Goal: Task Accomplishment & Management: Use online tool/utility

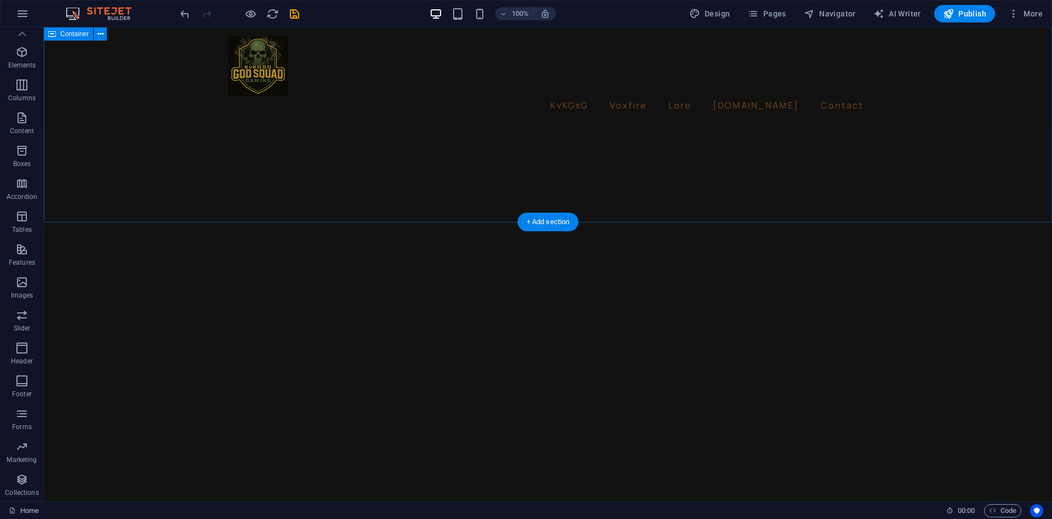
scroll to position [2575, 0]
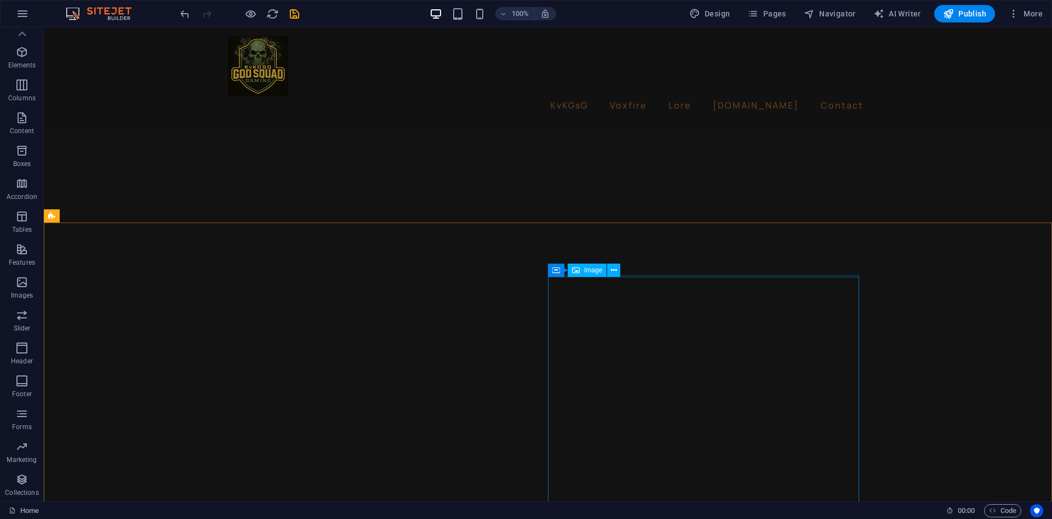
click at [584, 274] on div "Image" at bounding box center [586, 269] width 39 height 13
select select "px"
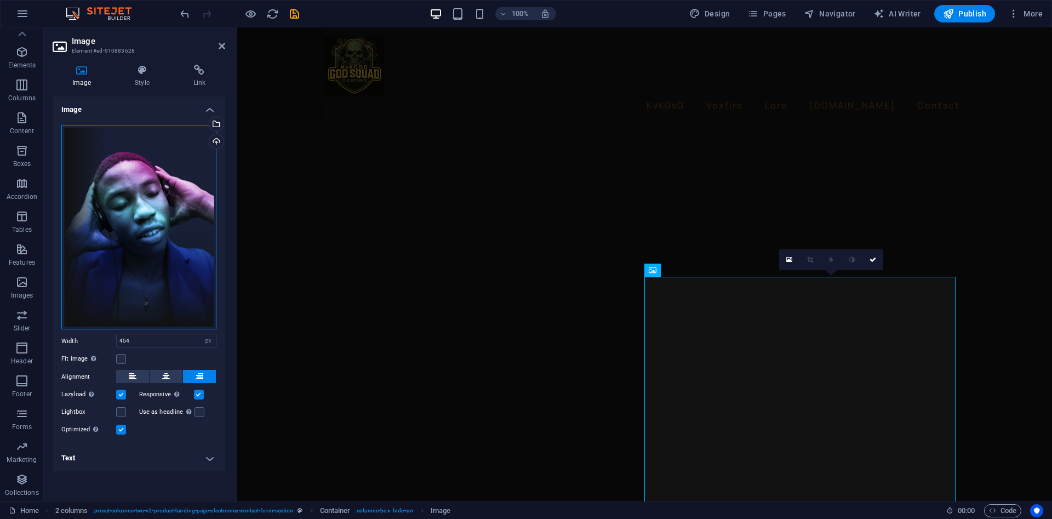
click at [104, 149] on div "Drag files here, click to choose files or select files from Files or our free s…" at bounding box center [138, 227] width 155 height 205
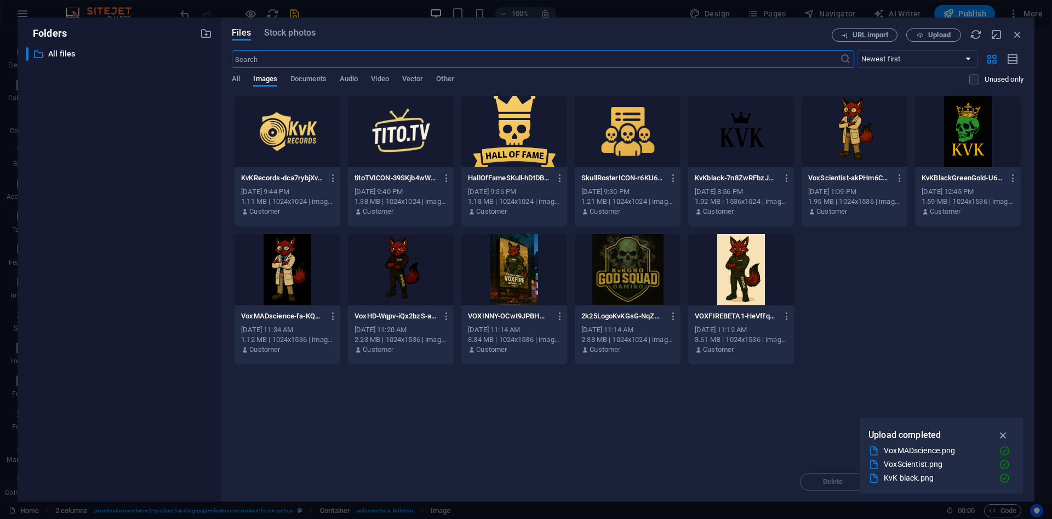
scroll to position [2468, 0]
click at [1021, 38] on icon "button" at bounding box center [1017, 34] width 12 height 12
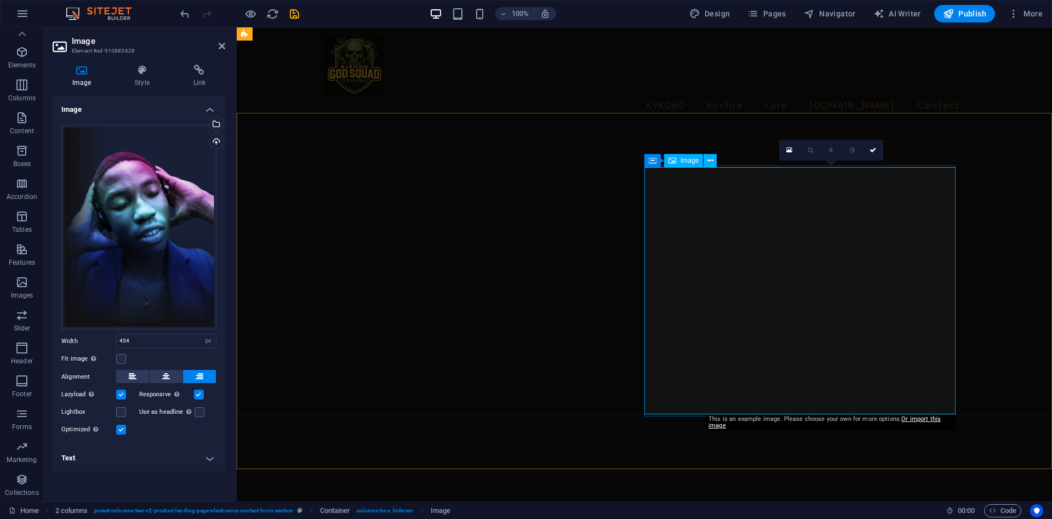
scroll to position [2684, 0]
click at [651, 163] on icon at bounding box center [652, 158] width 8 height 13
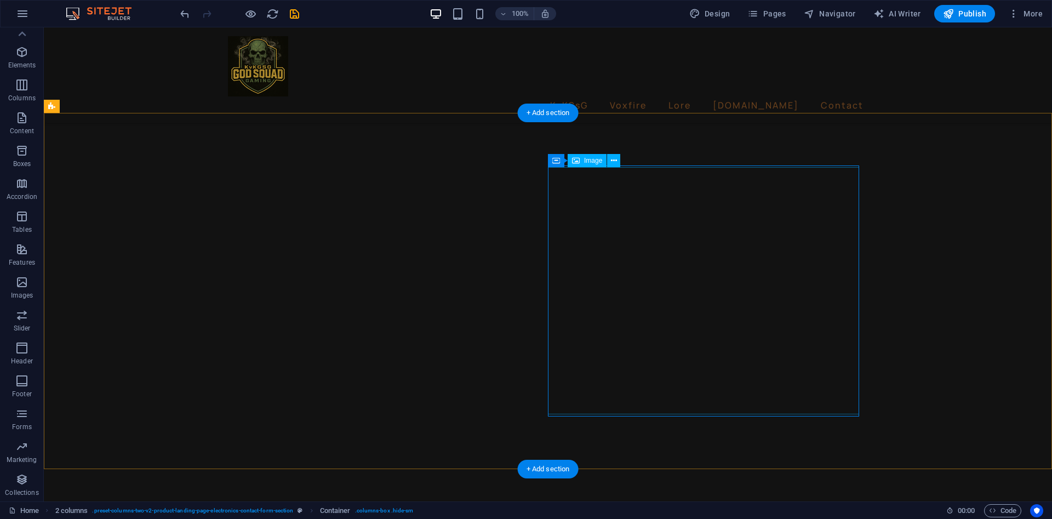
select select "px"
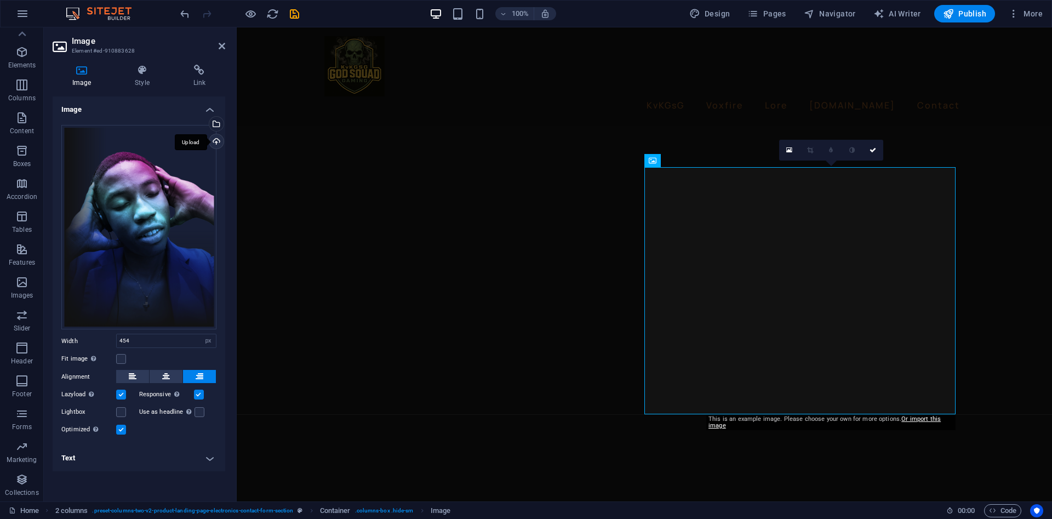
click at [219, 138] on div "Upload" at bounding box center [215, 142] width 16 height 16
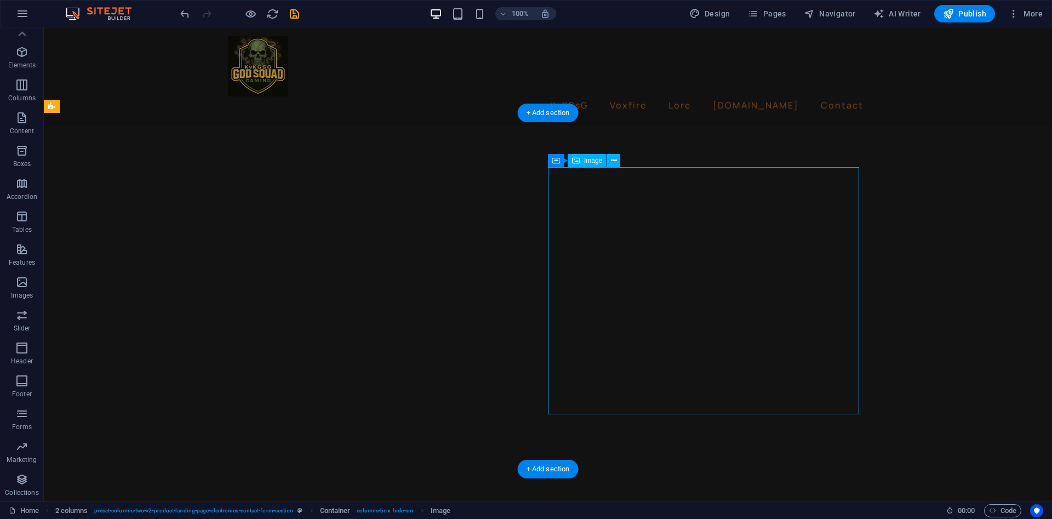
drag, startPoint x: 754, startPoint y: 234, endPoint x: 756, endPoint y: 257, distance: 23.6
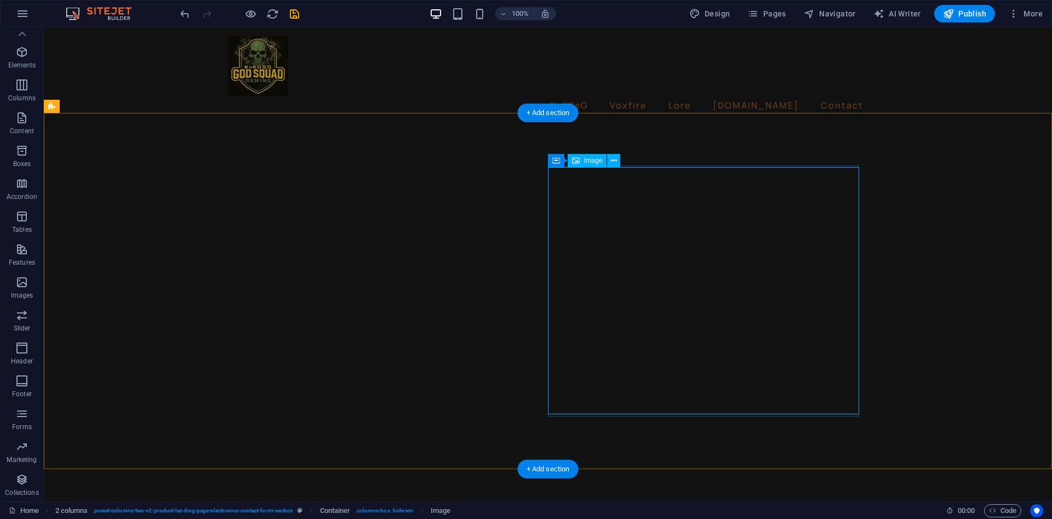
select select "px"
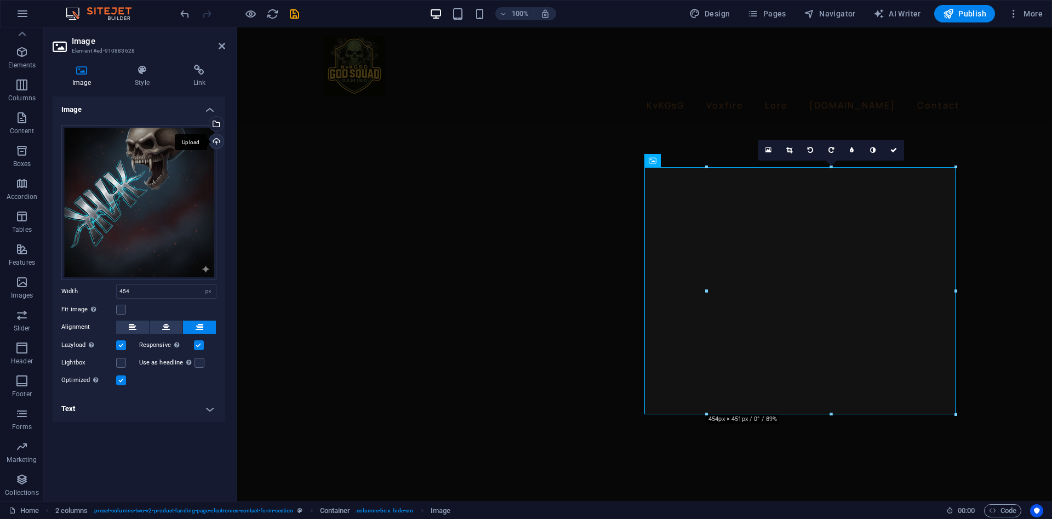
click at [217, 145] on div "Upload" at bounding box center [215, 142] width 16 height 16
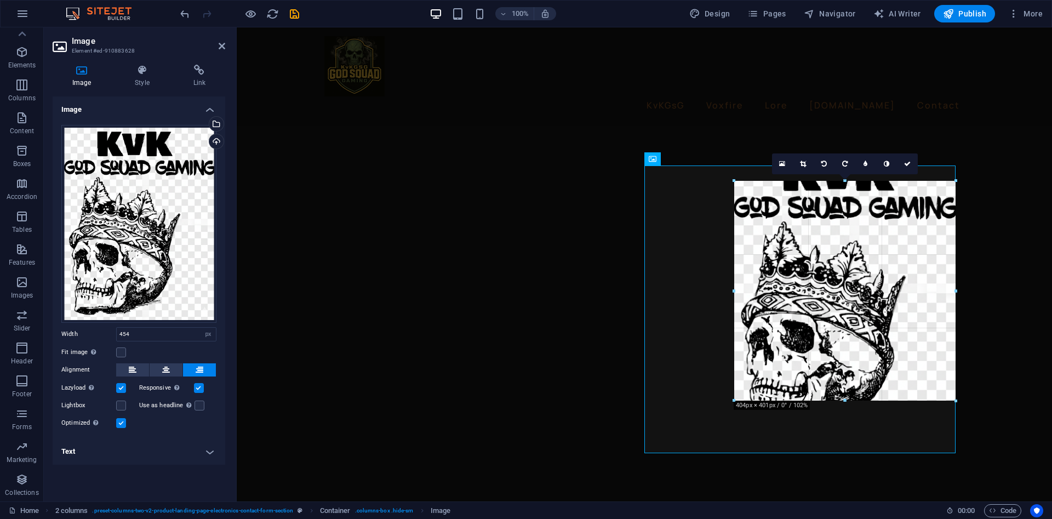
drag, startPoint x: 706, startPoint y: 292, endPoint x: 736, endPoint y: 292, distance: 29.0
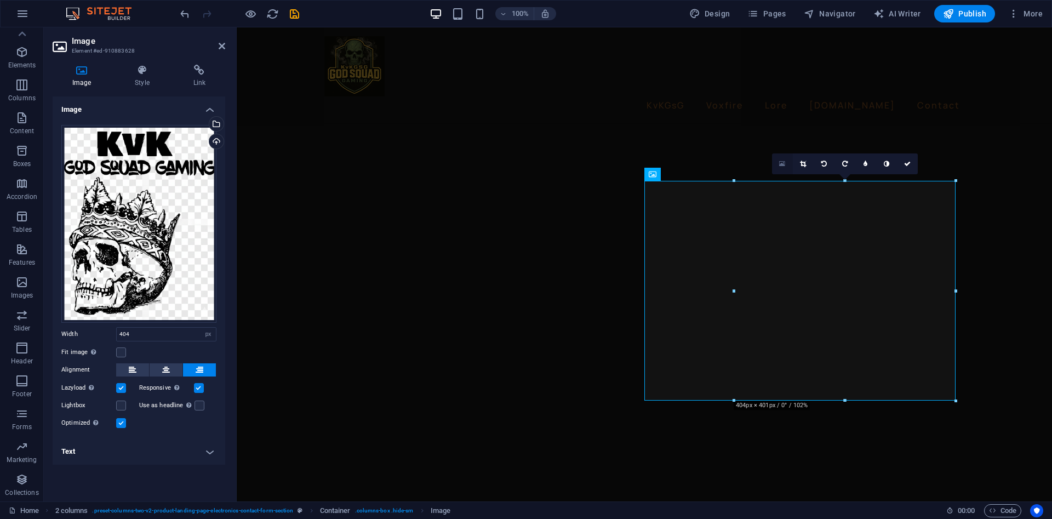
click at [784, 162] on icon at bounding box center [782, 164] width 6 height 8
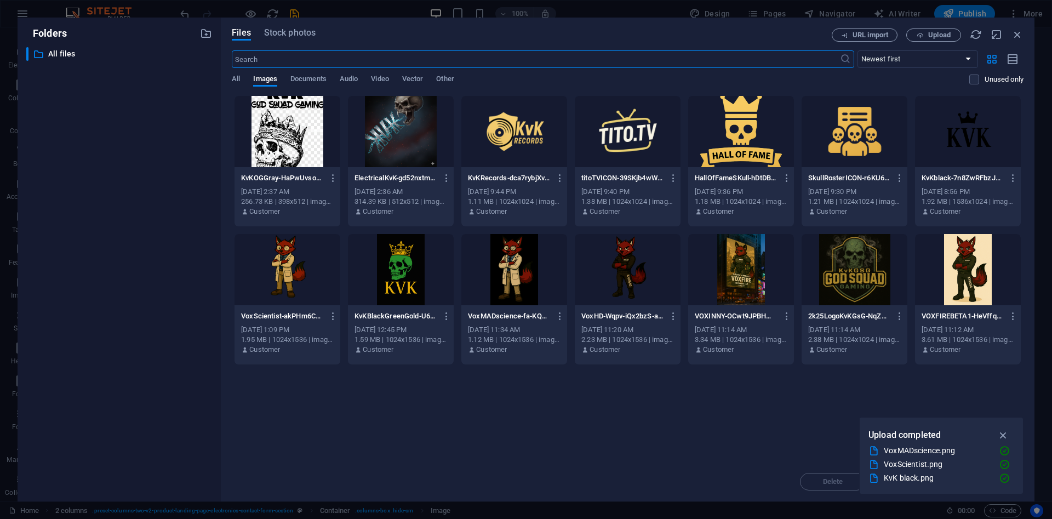
scroll to position [2595, 0]
click at [941, 33] on span "Upload" at bounding box center [939, 35] width 22 height 7
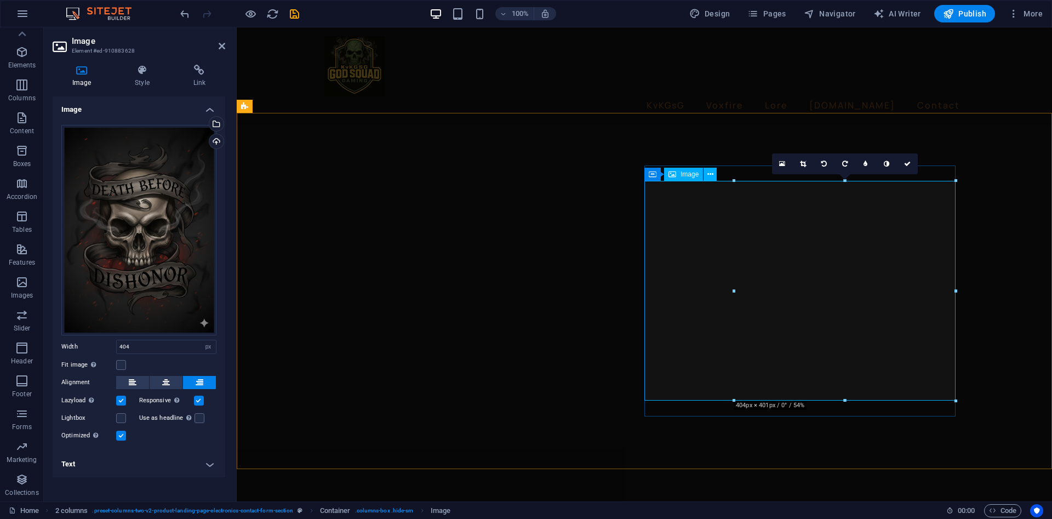
scroll to position [2684, 0]
click at [125, 367] on label at bounding box center [121, 365] width 10 height 10
click at [0, 0] on input "Fit image Automatically fit image to a fixed width and height" at bounding box center [0, 0] width 0 height 0
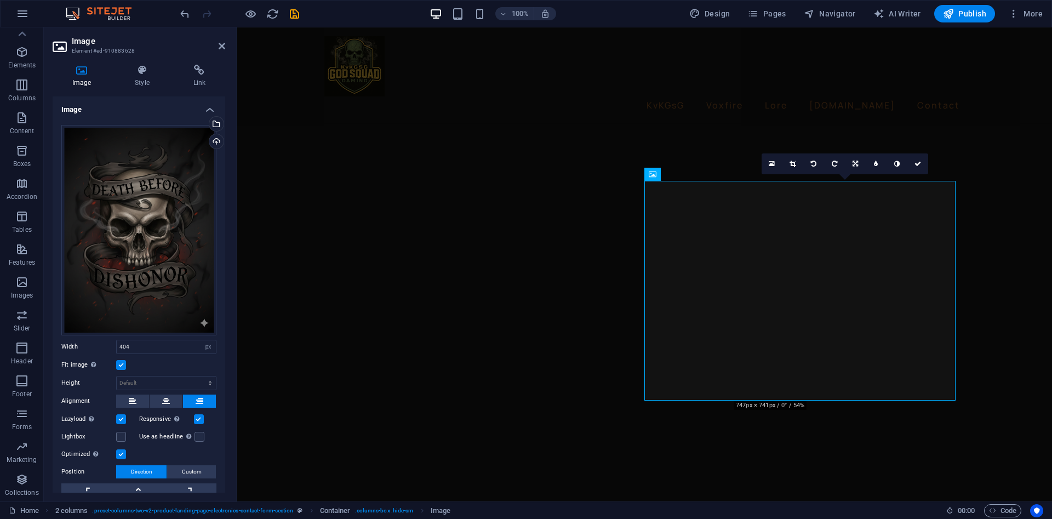
click at [125, 367] on label at bounding box center [121, 365] width 10 height 10
click at [0, 0] on input "Fit image Automatically fit image to a fixed width and height" at bounding box center [0, 0] width 0 height 0
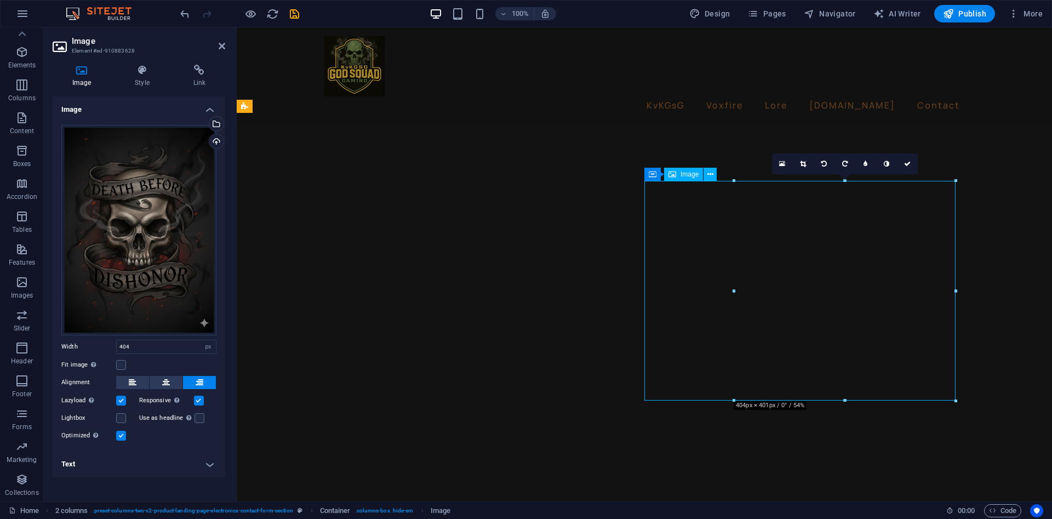
drag, startPoint x: 835, startPoint y: 289, endPoint x: 733, endPoint y: 298, distance: 101.8
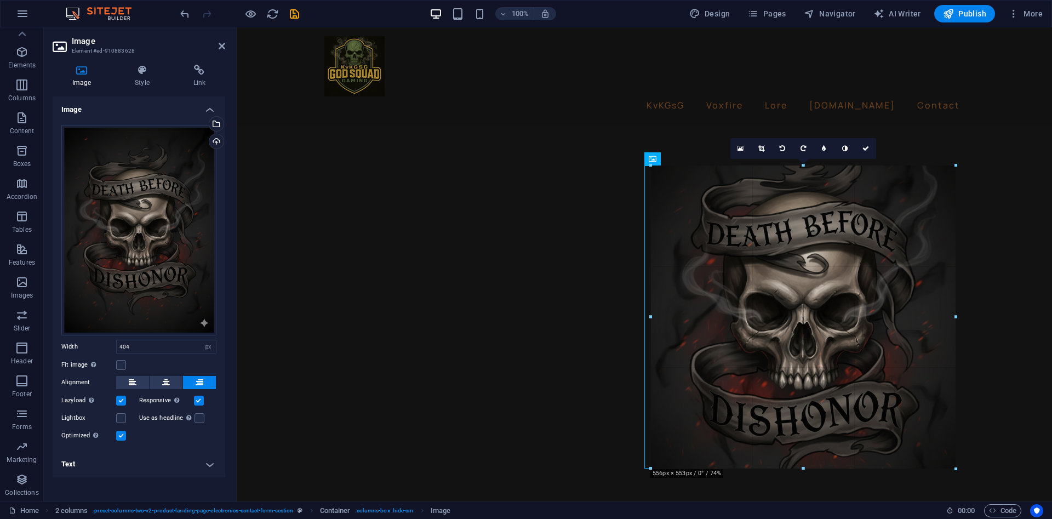
drag, startPoint x: 732, startPoint y: 291, endPoint x: 646, endPoint y: 301, distance: 87.1
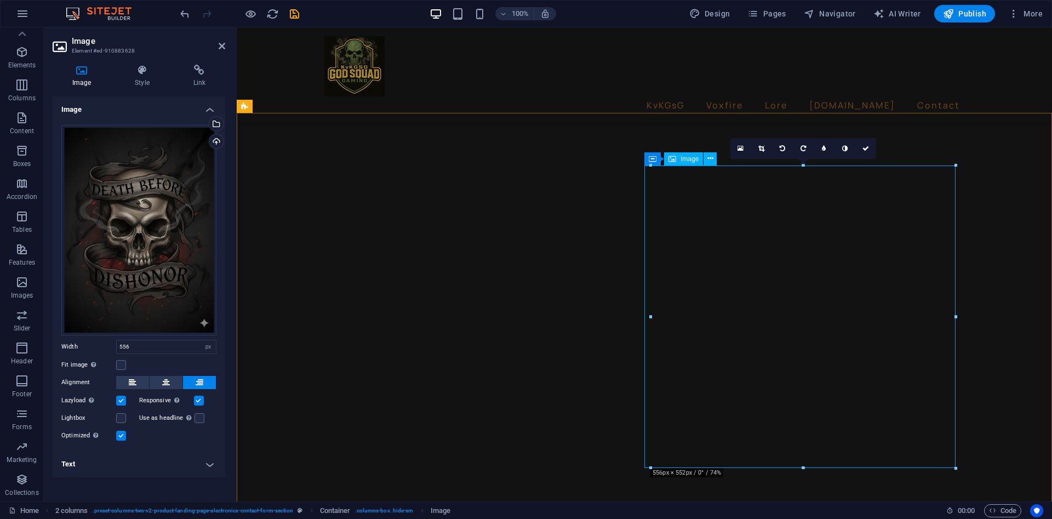
drag, startPoint x: 806, startPoint y: 306, endPoint x: 782, endPoint y: 316, distance: 26.2
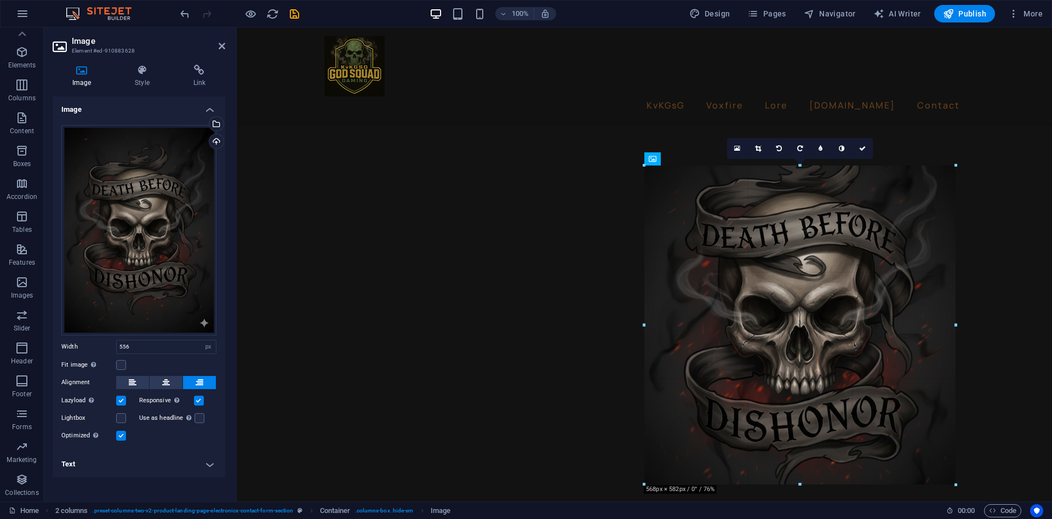
drag, startPoint x: 652, startPoint y: 315, endPoint x: 404, endPoint y: 292, distance: 249.2
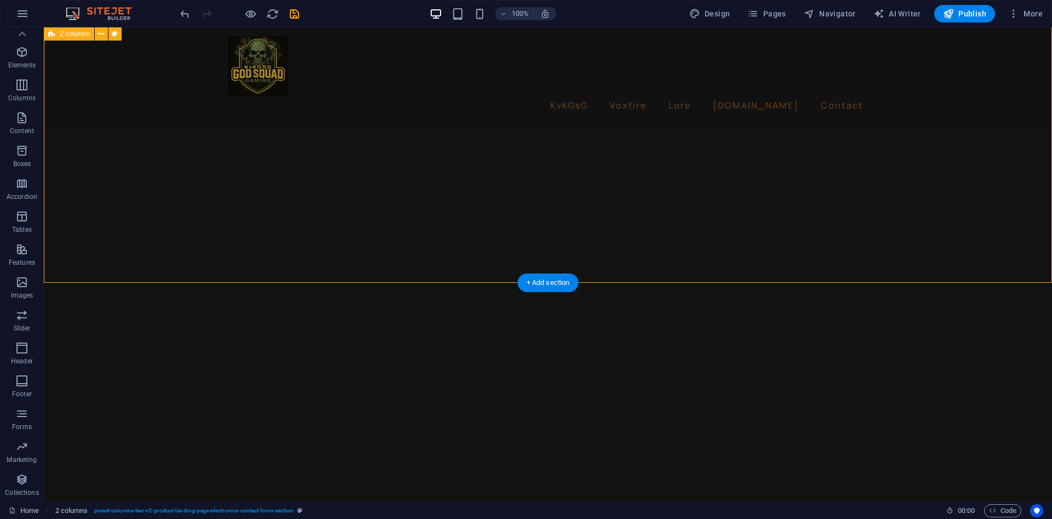
scroll to position [2961, 0]
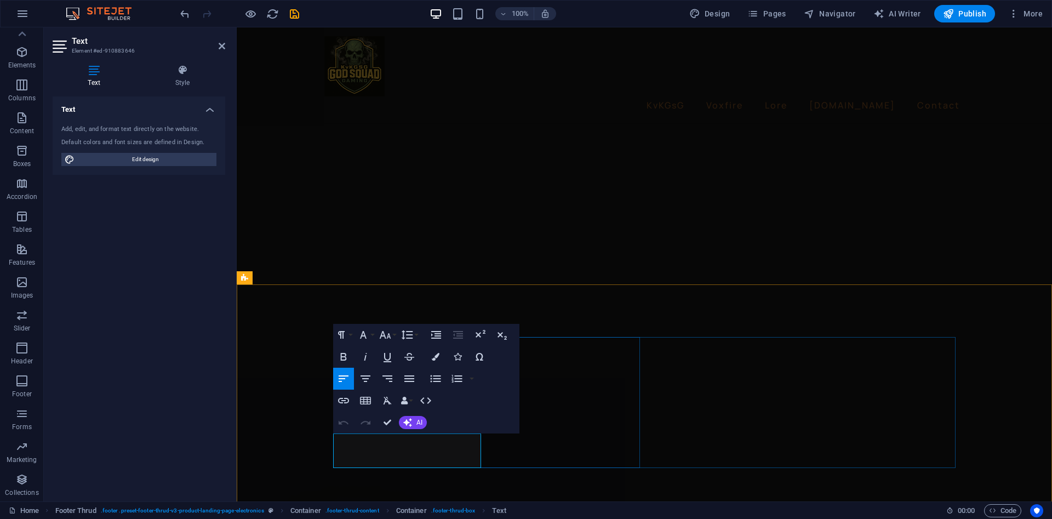
drag, startPoint x: 427, startPoint y: 458, endPoint x: 321, endPoint y: 424, distance: 111.5
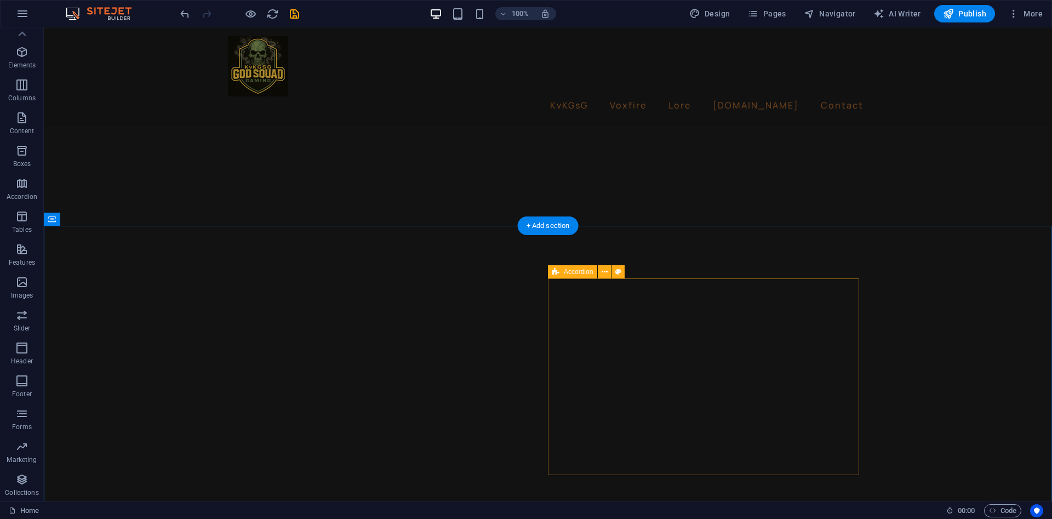
scroll to position [1428, 0]
click at [258, 275] on span "Image" at bounding box center [262, 271] width 18 height 7
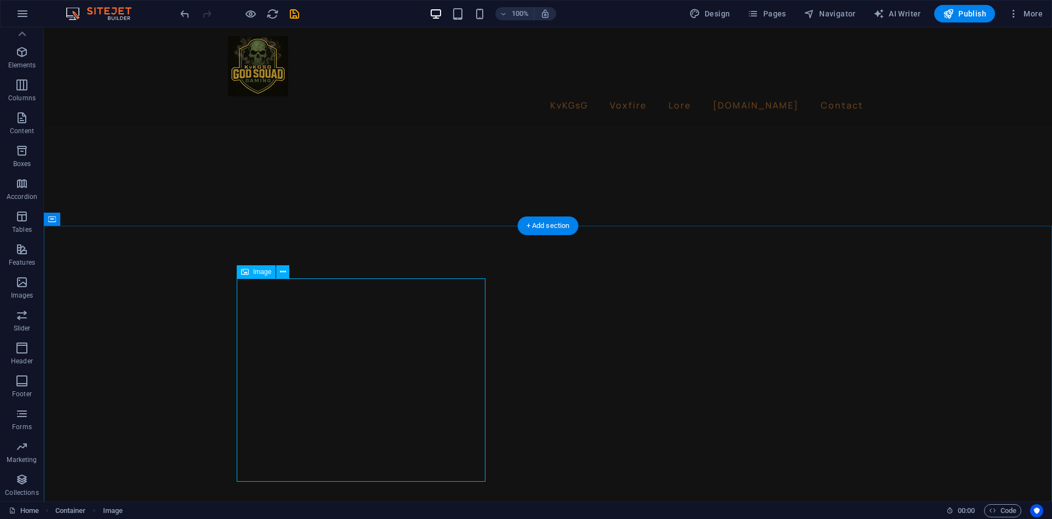
select select "px"
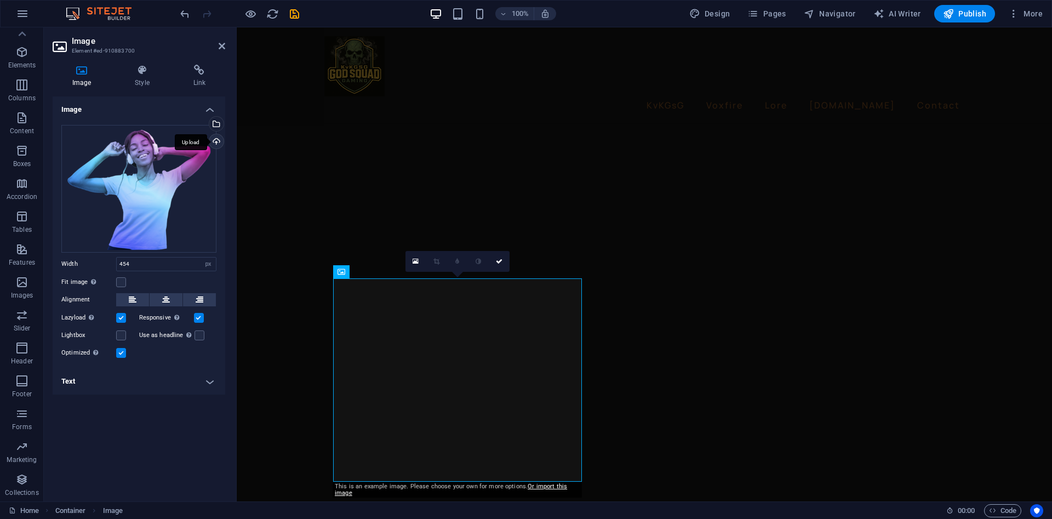
click at [218, 143] on div "Upload" at bounding box center [215, 142] width 16 height 16
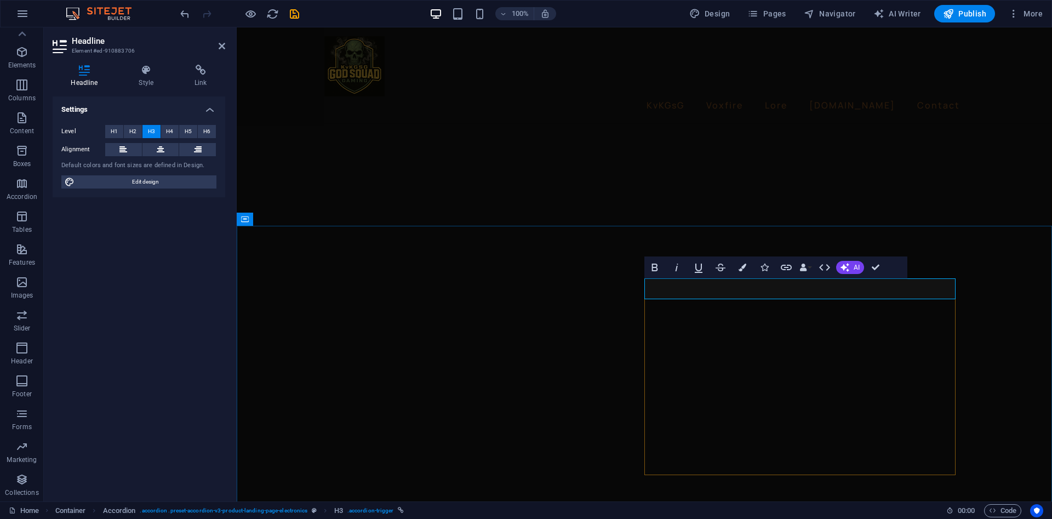
drag, startPoint x: 676, startPoint y: 293, endPoint x: 586, endPoint y: 290, distance: 90.4
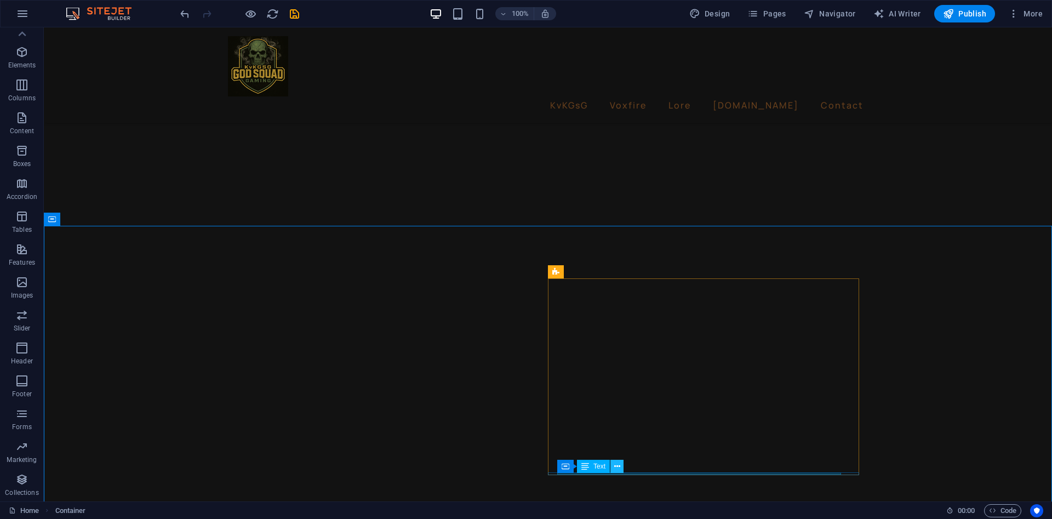
click at [619, 467] on icon at bounding box center [617, 467] width 6 height 12
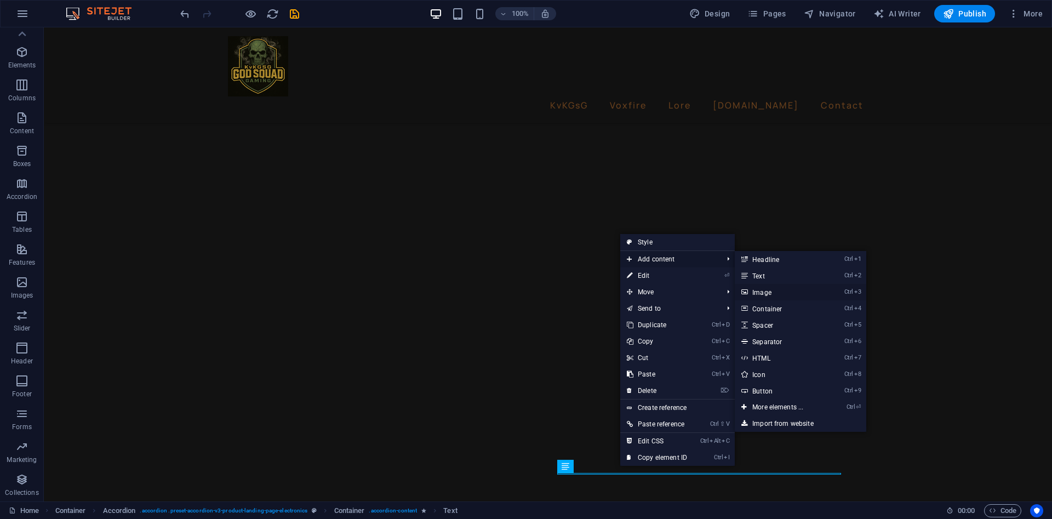
click at [796, 297] on link "Ctrl 3 Image" at bounding box center [779, 292] width 90 height 16
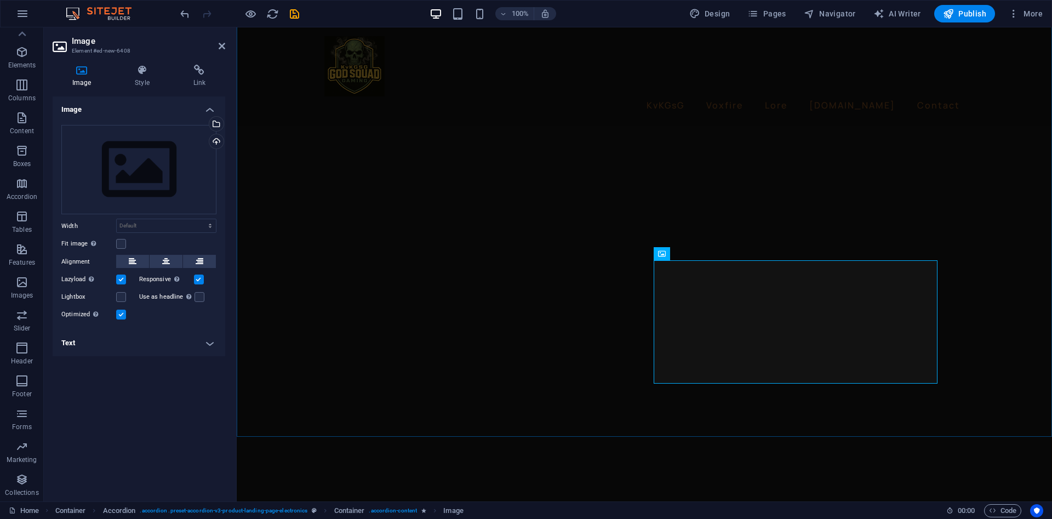
scroll to position [1647, 0]
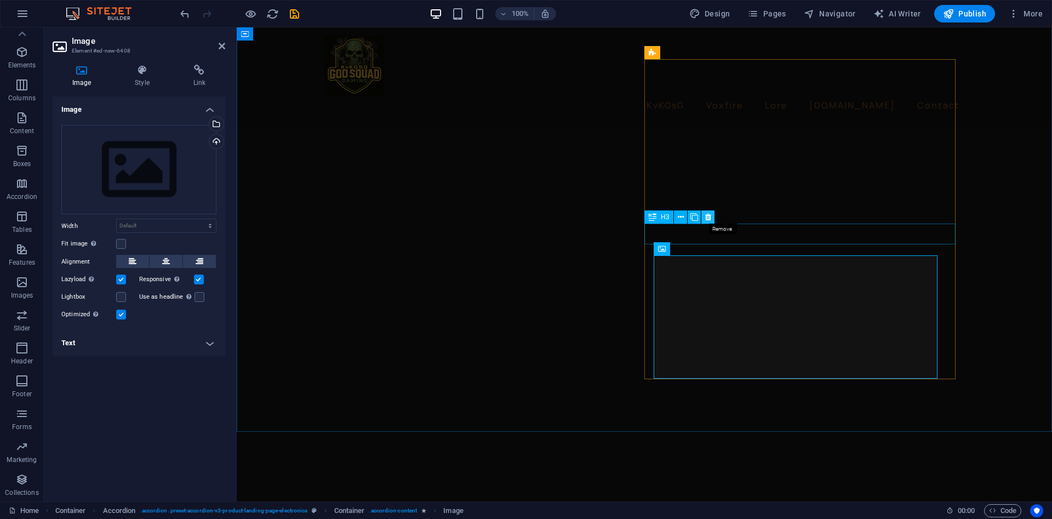
click at [710, 220] on icon at bounding box center [708, 217] width 6 height 12
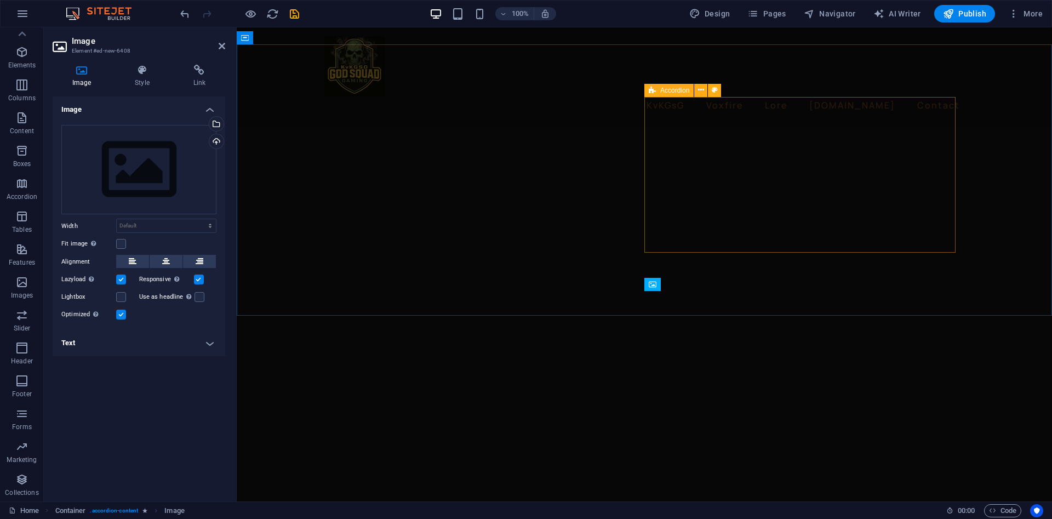
scroll to position [1428, 0]
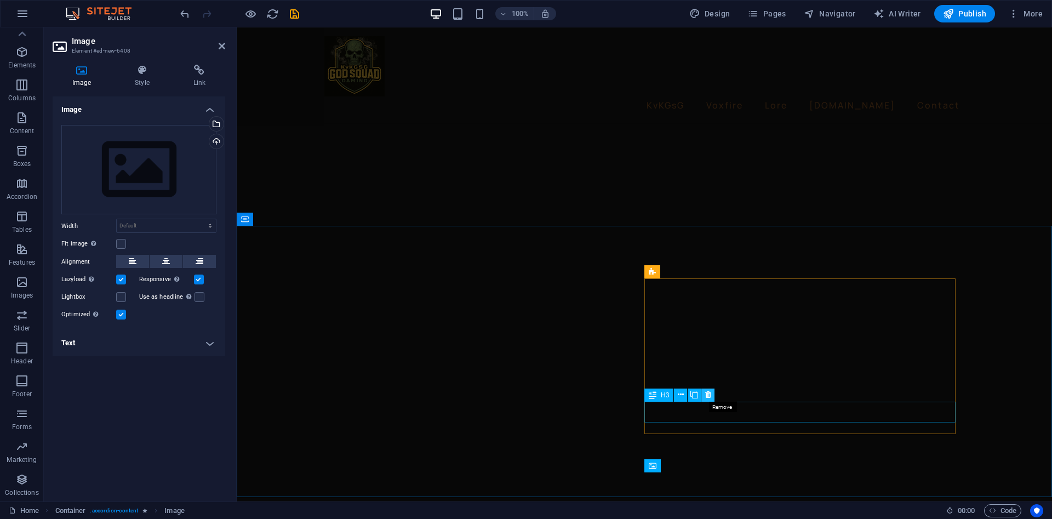
click at [709, 395] on icon at bounding box center [708, 395] width 6 height 12
click at [709, 356] on icon at bounding box center [708, 354] width 6 height 12
click at [711, 314] on button at bounding box center [707, 312] width 13 height 13
click at [703, 301] on icon at bounding box center [701, 301] width 6 height 12
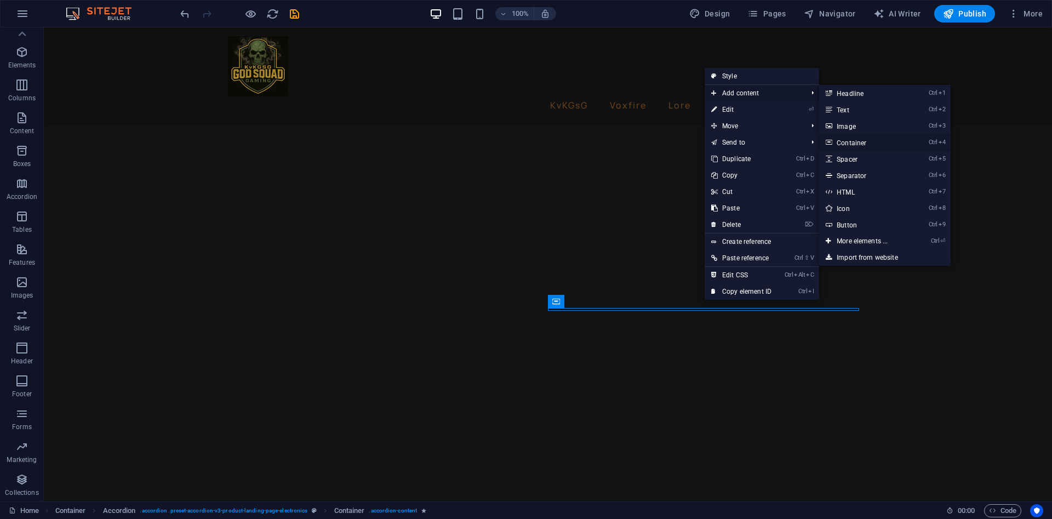
click at [870, 146] on link "Ctrl 4 Container" at bounding box center [864, 142] width 90 height 16
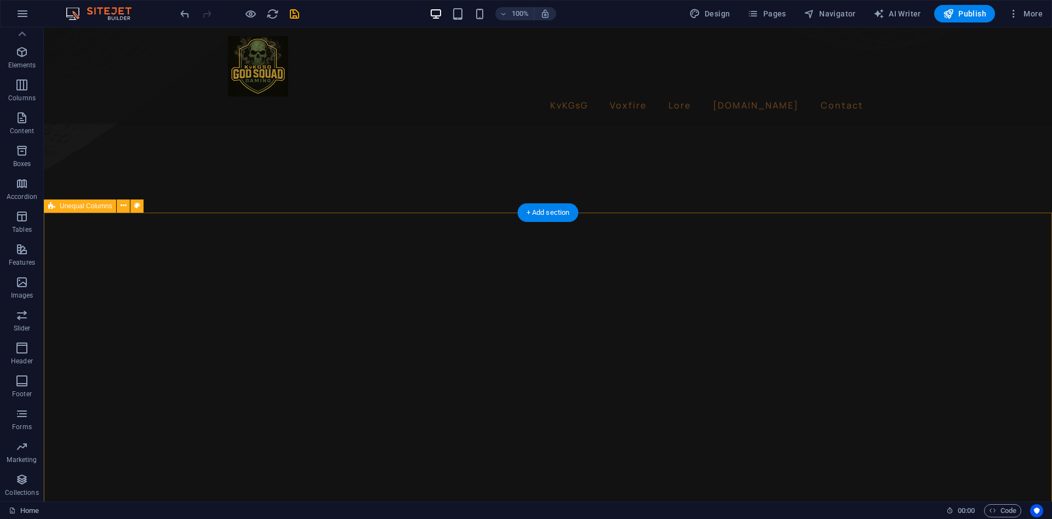
scroll to position [1209, 0]
